Goal: Use online tool/utility: Utilize a website feature to perform a specific function

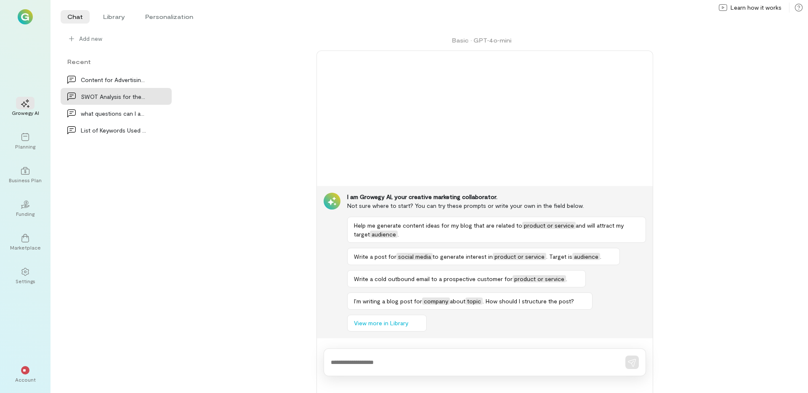
drag, startPoint x: 264, startPoint y: 69, endPoint x: 263, endPoint y: 63, distance: 6.4
click at [263, 66] on div "Basic · GPT‑4o‑mini I am Growegy AI, your creative marketing collaborator. Not …" at bounding box center [485, 211] width 606 height 363
click at [261, 50] on div "Basic · GPT‑4o‑mini" at bounding box center [485, 40] width 606 height 20
drag, startPoint x: 261, startPoint y: 50, endPoint x: 251, endPoint y: 43, distance: 11.2
click at [250, 48] on div "Basic · GPT‑4o‑mini" at bounding box center [485, 40] width 606 height 20
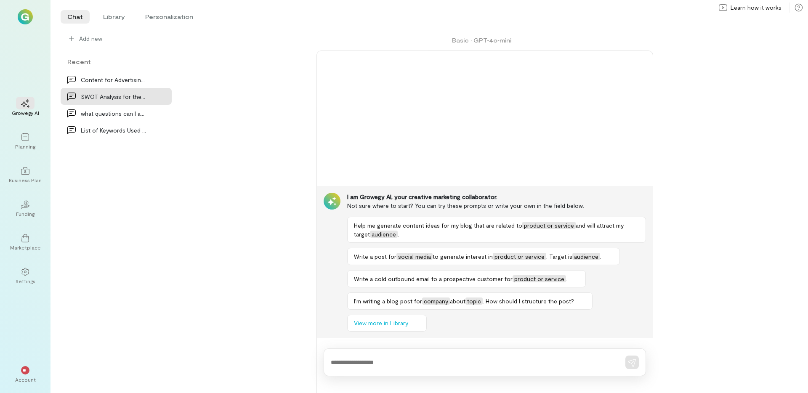
drag, startPoint x: 256, startPoint y: 32, endPoint x: 684, endPoint y: 257, distance: 483.3
click at [684, 249] on div "Basic · GPT‑4o‑mini I am Growegy AI, your creative marketing collaborator. Not …" at bounding box center [485, 211] width 606 height 363
click at [715, 266] on div "Basic · GPT‑4o‑mini I am Growegy AI, your creative marketing collaborator. Not …" at bounding box center [485, 211] width 606 height 363
drag, startPoint x: 715, startPoint y: 265, endPoint x: 688, endPoint y: 255, distance: 28.8
click at [690, 239] on div "Basic · GPT‑4o‑mini I am Growegy AI, your creative marketing collaborator. Not …" at bounding box center [485, 211] width 606 height 363
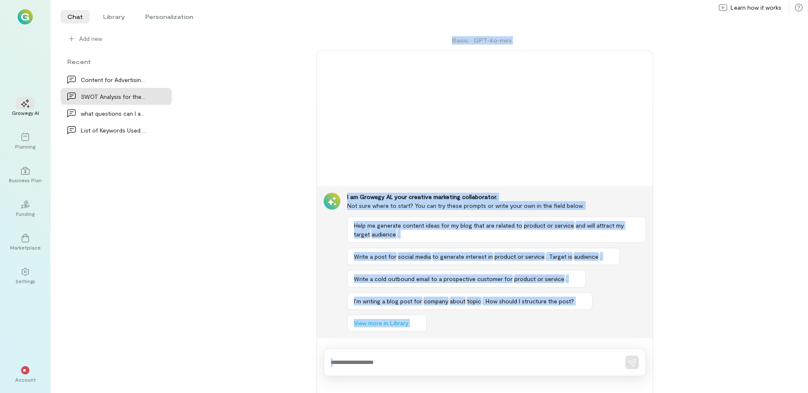
drag, startPoint x: 714, startPoint y: 375, endPoint x: 255, endPoint y: 39, distance: 569.2
click at [255, 39] on div "Basic · GPT‑4o‑mini I am Growegy AI, your creative marketing collaborator. Not …" at bounding box center [485, 211] width 606 height 363
click at [254, 39] on div "Basic · GPT‑4o‑mini" at bounding box center [485, 40] width 606 height 20
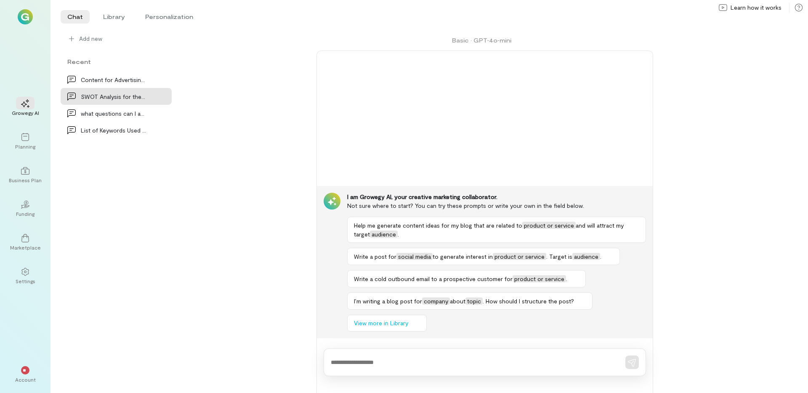
click at [247, 59] on div "Basic · GPT‑4o‑mini I am Growegy AI, your creative marketing collaborator. Not …" at bounding box center [485, 211] width 606 height 363
drag, startPoint x: 247, startPoint y: 59, endPoint x: 218, endPoint y: 56, distance: 28.7
click at [218, 57] on div "Basic · GPT‑4o‑mini I am Growegy AI, your creative marketing collaborator. Not …" at bounding box center [485, 211] width 606 height 363
click at [250, 98] on div "Basic · GPT‑4o‑mini I am Growegy AI, your creative marketing collaborator. Not …" at bounding box center [485, 211] width 606 height 363
click at [252, 90] on div "Basic · GPT‑4o‑mini I am Growegy AI, your creative marketing collaborator. Not …" at bounding box center [485, 211] width 606 height 363
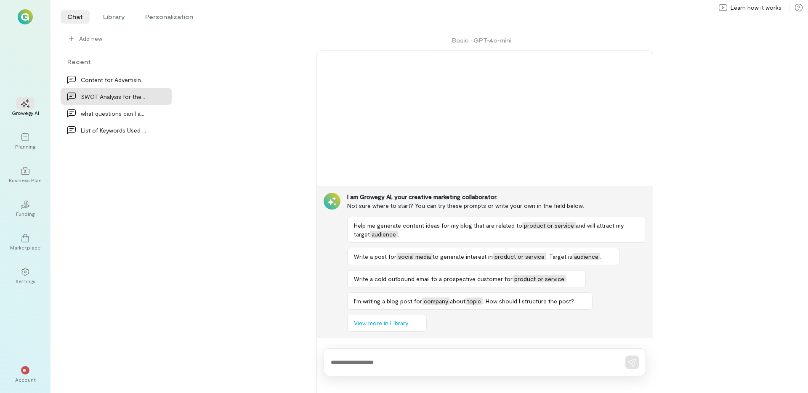
click at [251, 90] on div "Basic · GPT‑4o‑mini I am Growegy AI, your creative marketing collaborator. Not …" at bounding box center [485, 211] width 606 height 363
click at [252, 85] on div "Basic · GPT‑4o‑mini I am Growegy AI, your creative marketing collaborator. Not …" at bounding box center [485, 211] width 606 height 363
drag, startPoint x: 244, startPoint y: 79, endPoint x: 226, endPoint y: 72, distance: 19.2
click at [226, 72] on div "Basic · GPT‑4o‑mini I am Growegy AI, your creative marketing collaborator. Not …" at bounding box center [485, 211] width 606 height 363
